Goal: Task Accomplishment & Management: Manage account settings

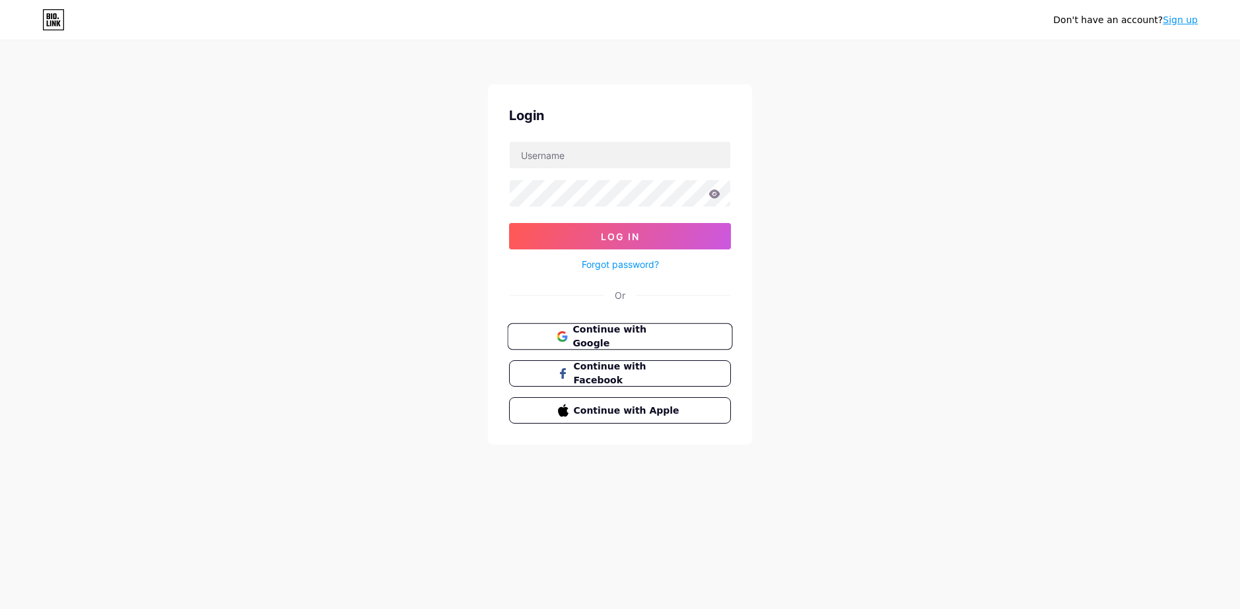
click at [587, 332] on span "Continue with Google" at bounding box center [627, 337] width 110 height 28
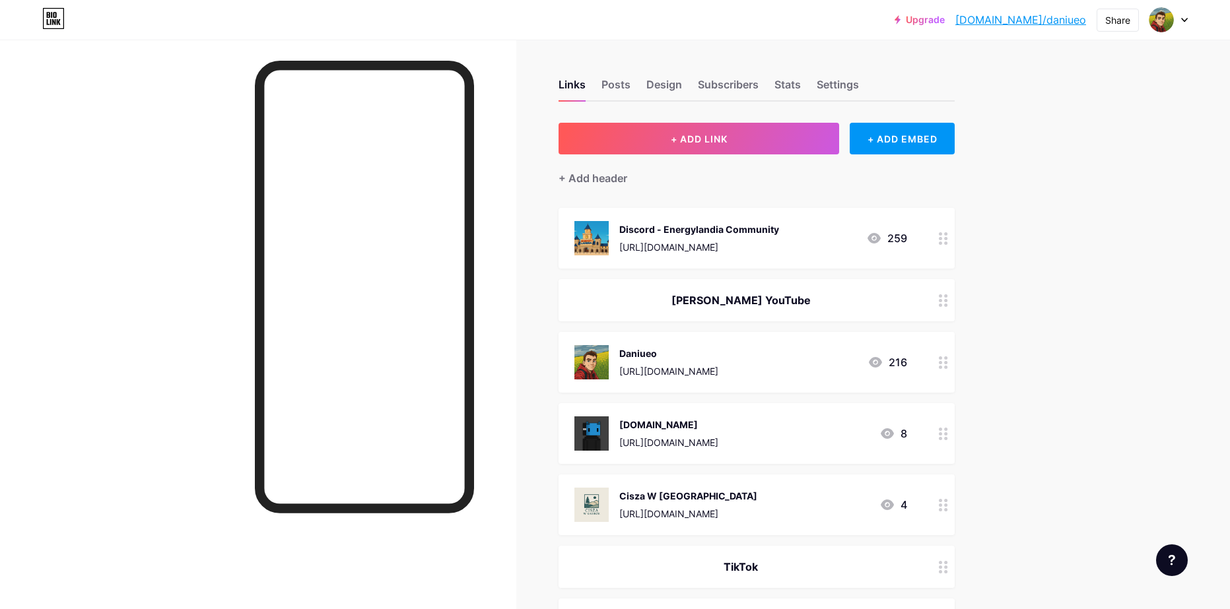
click at [508, 73] on div at bounding box center [258, 344] width 516 height 609
click at [81, 83] on div at bounding box center [258, 344] width 516 height 609
